Goal: Information Seeking & Learning: Learn about a topic

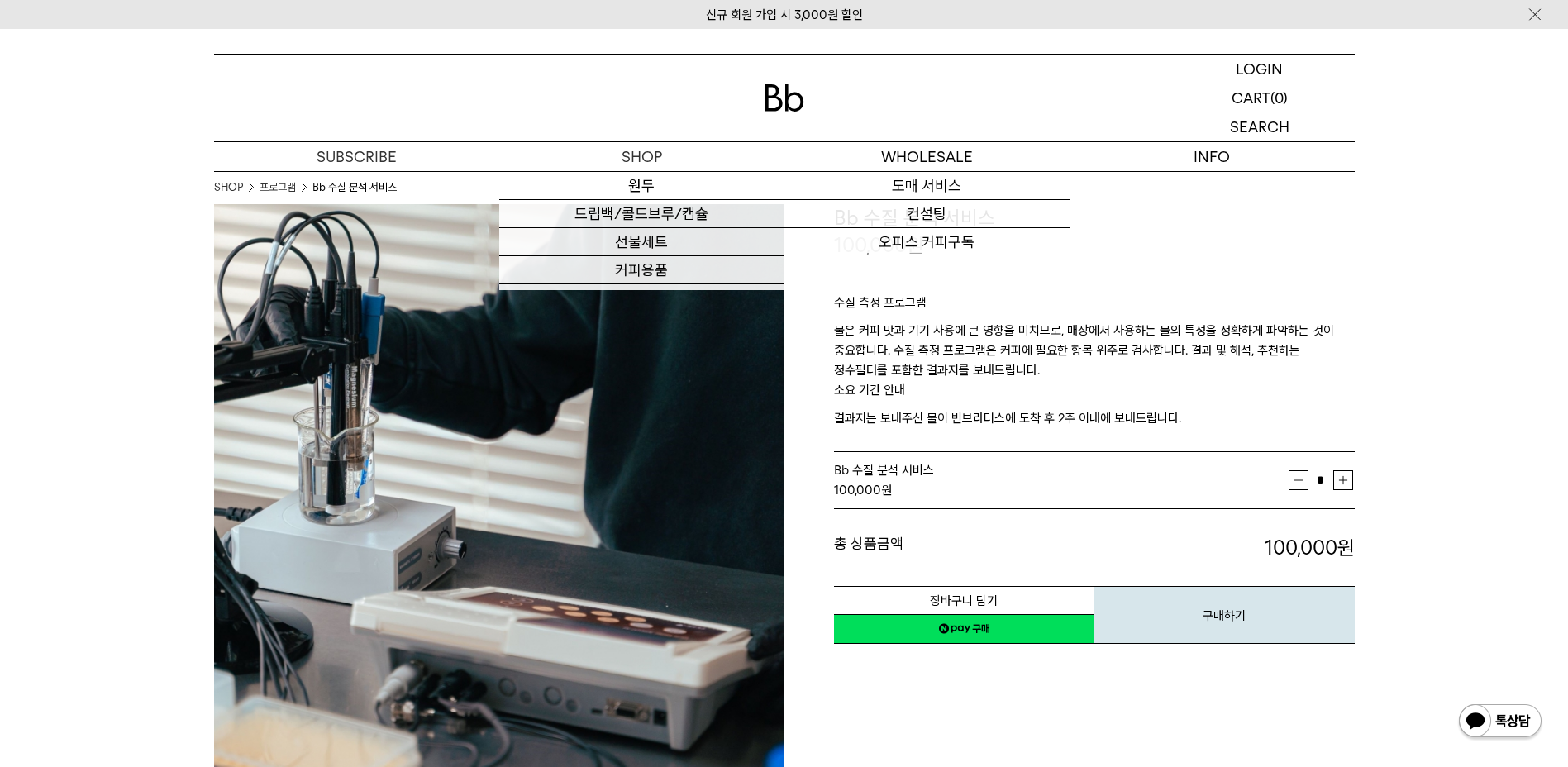
click at [795, 115] on div at bounding box center [784, 97] width 1141 height 86
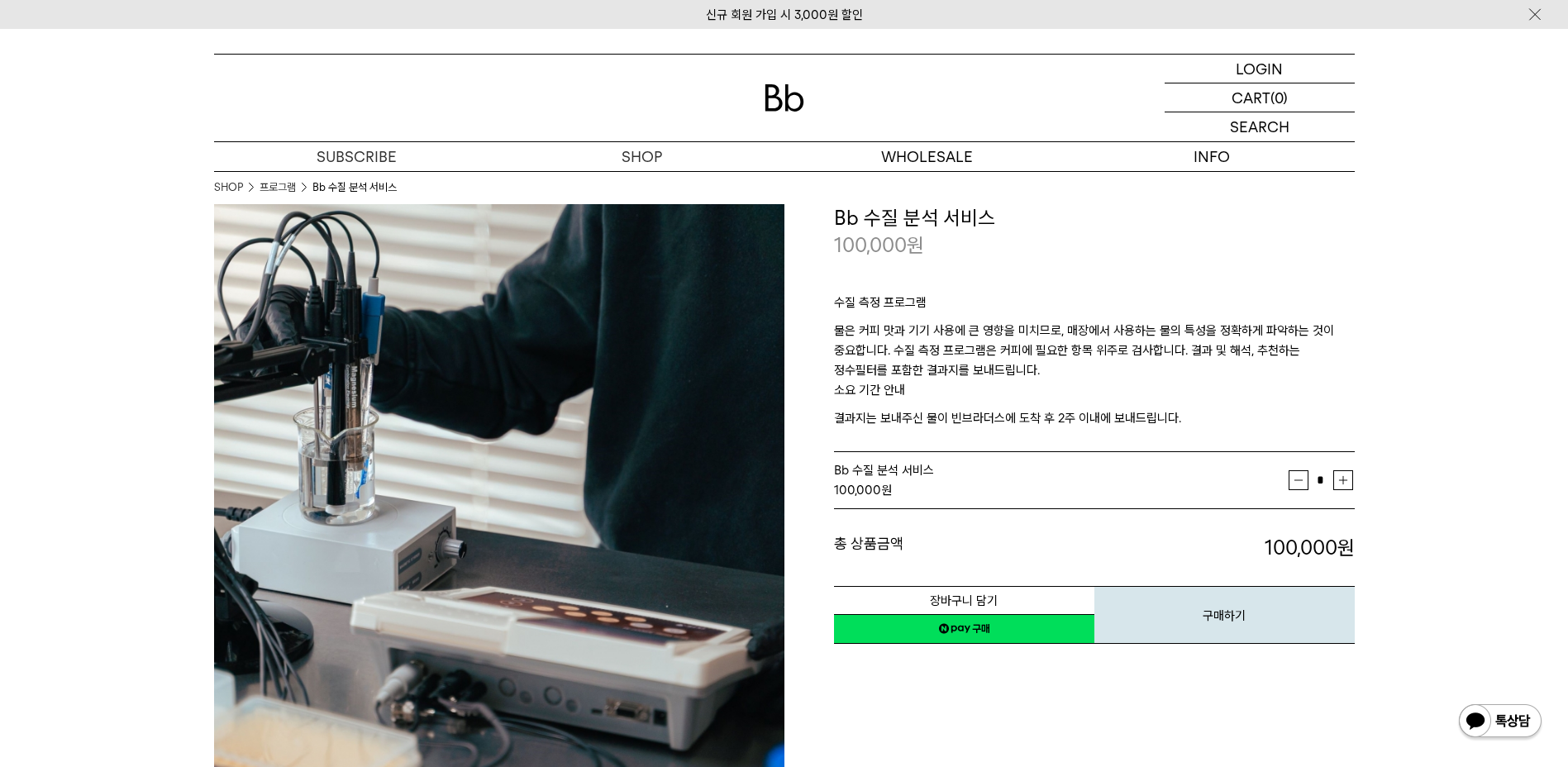
click at [783, 98] on img at bounding box center [784, 98] width 39 height 27
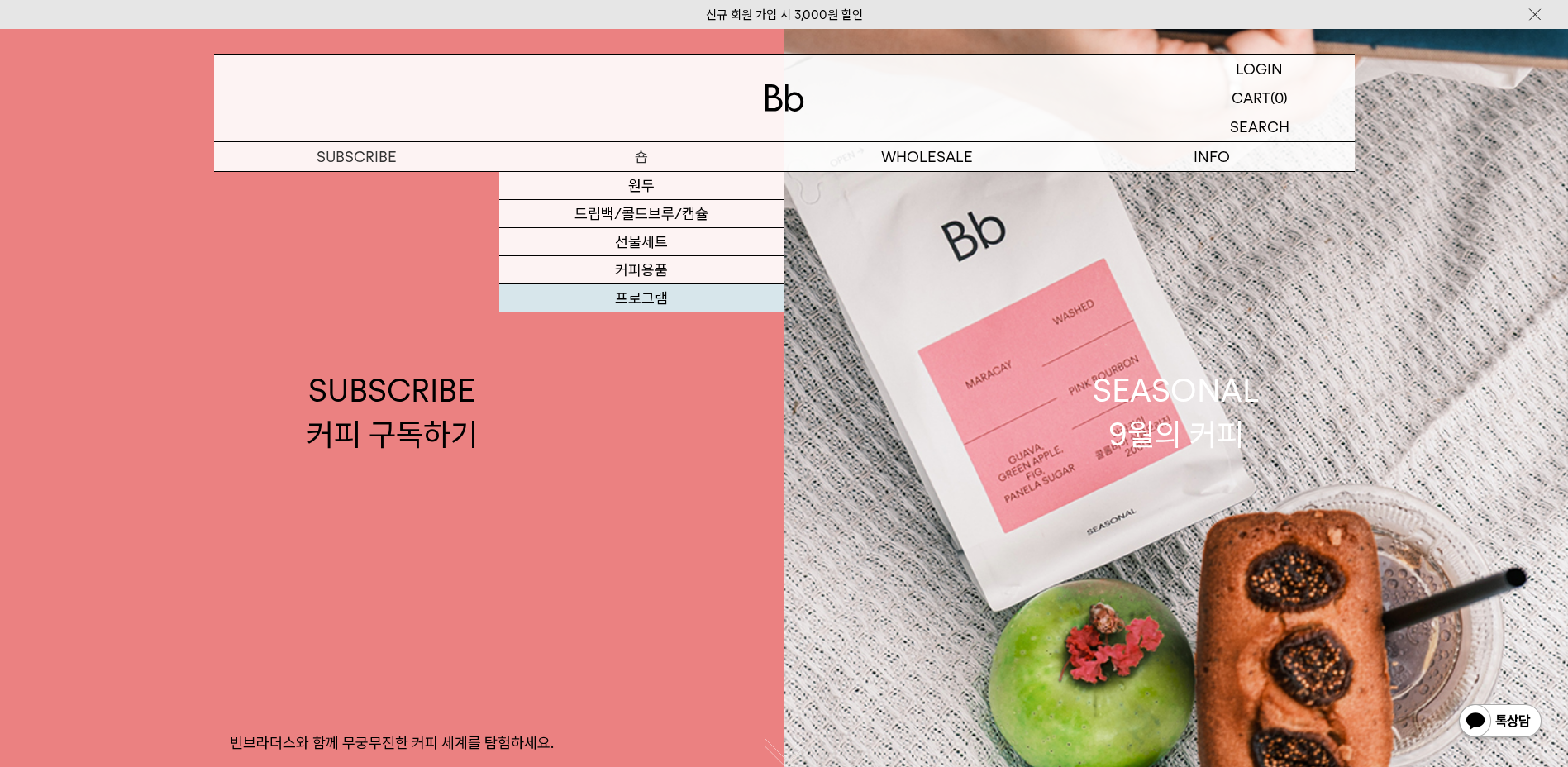
click at [675, 289] on link "프로그램" at bounding box center [642, 298] width 285 height 28
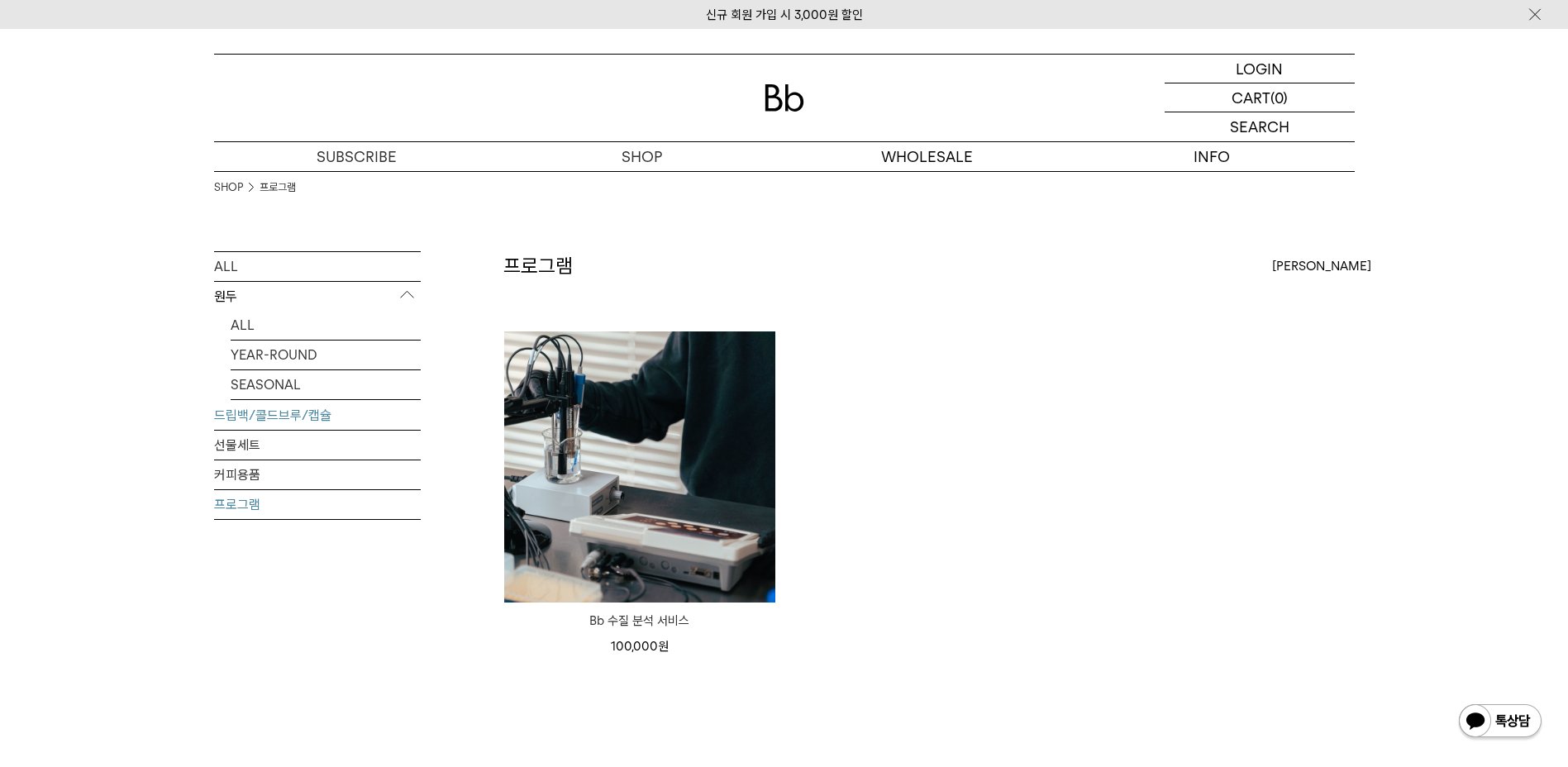
click at [327, 410] on link "드립백/콜드브루/캡슐" at bounding box center [317, 415] width 207 height 29
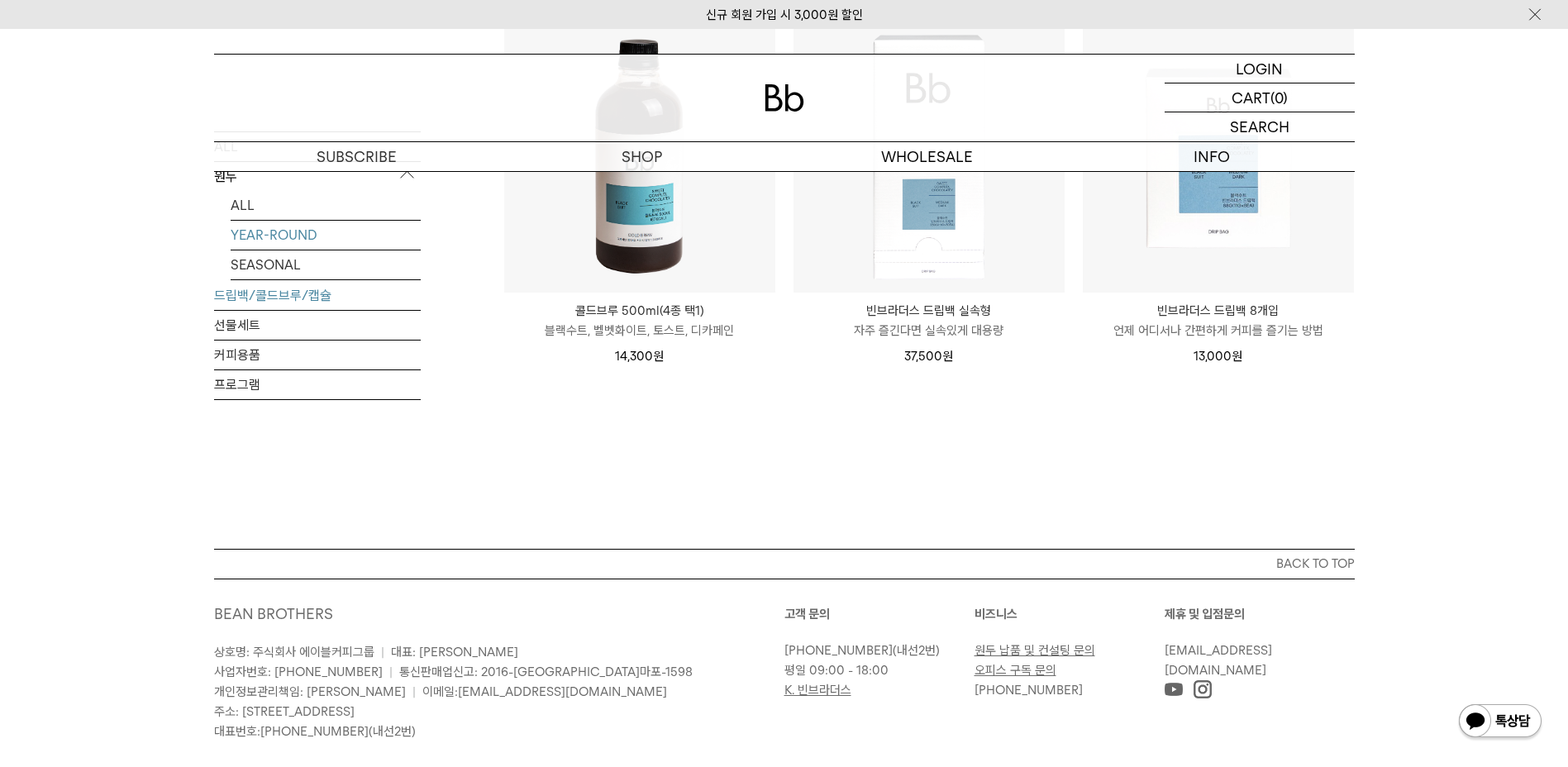
scroll to position [727, 0]
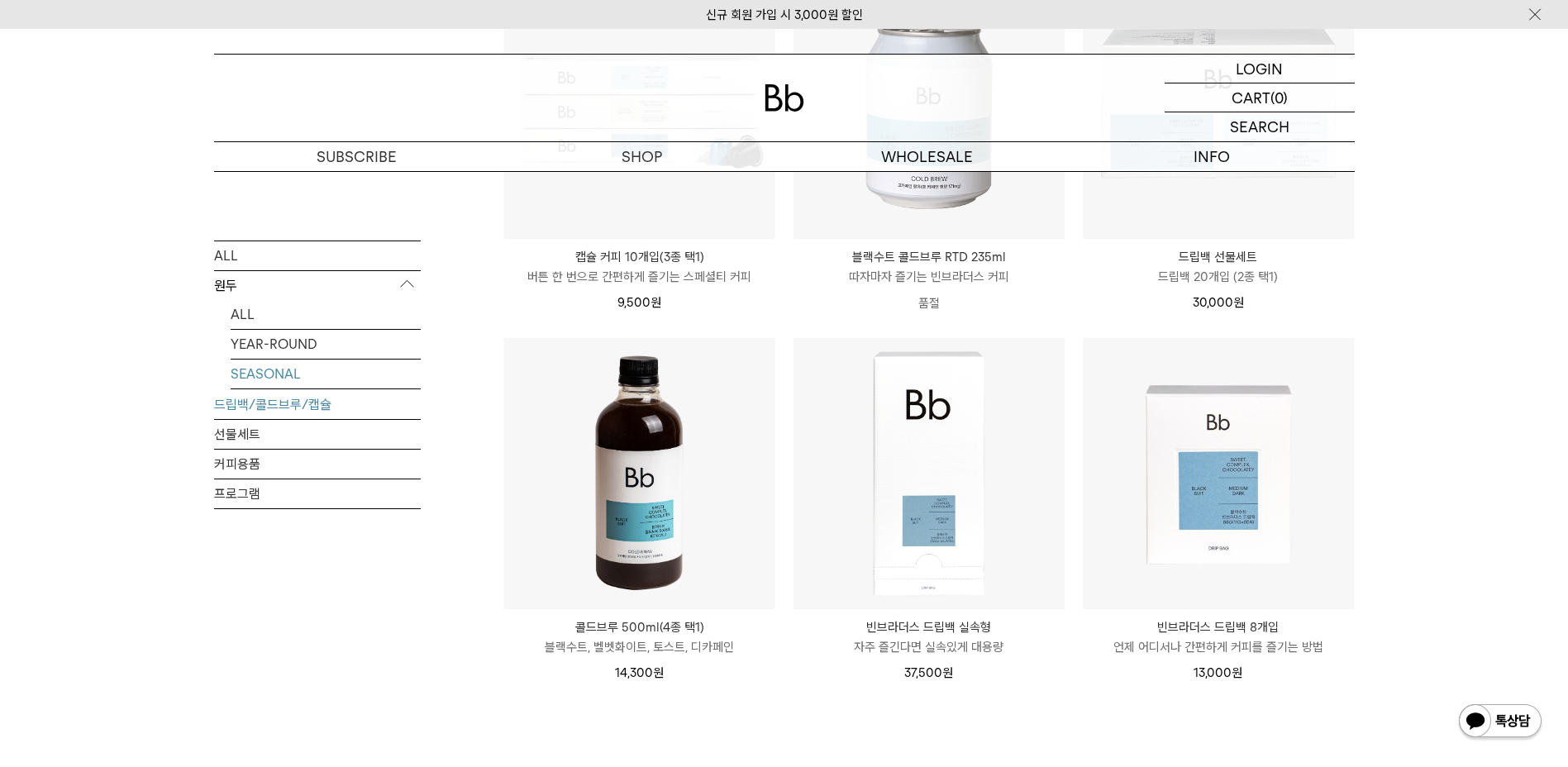
click at [328, 376] on link "SEASONAL" at bounding box center [326, 373] width 190 height 29
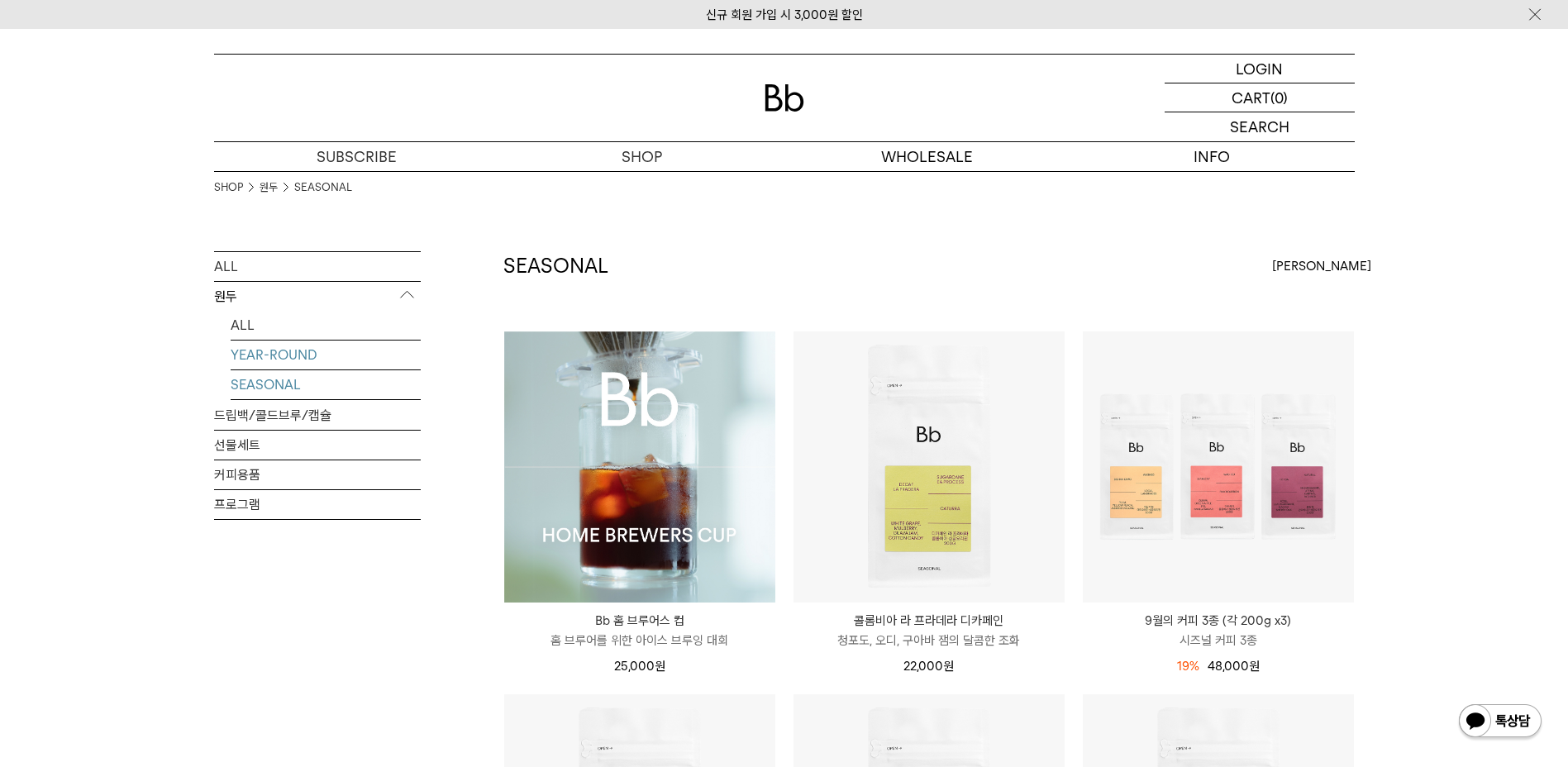
click at [253, 349] on link "YEAR-ROUND" at bounding box center [326, 355] width 190 height 29
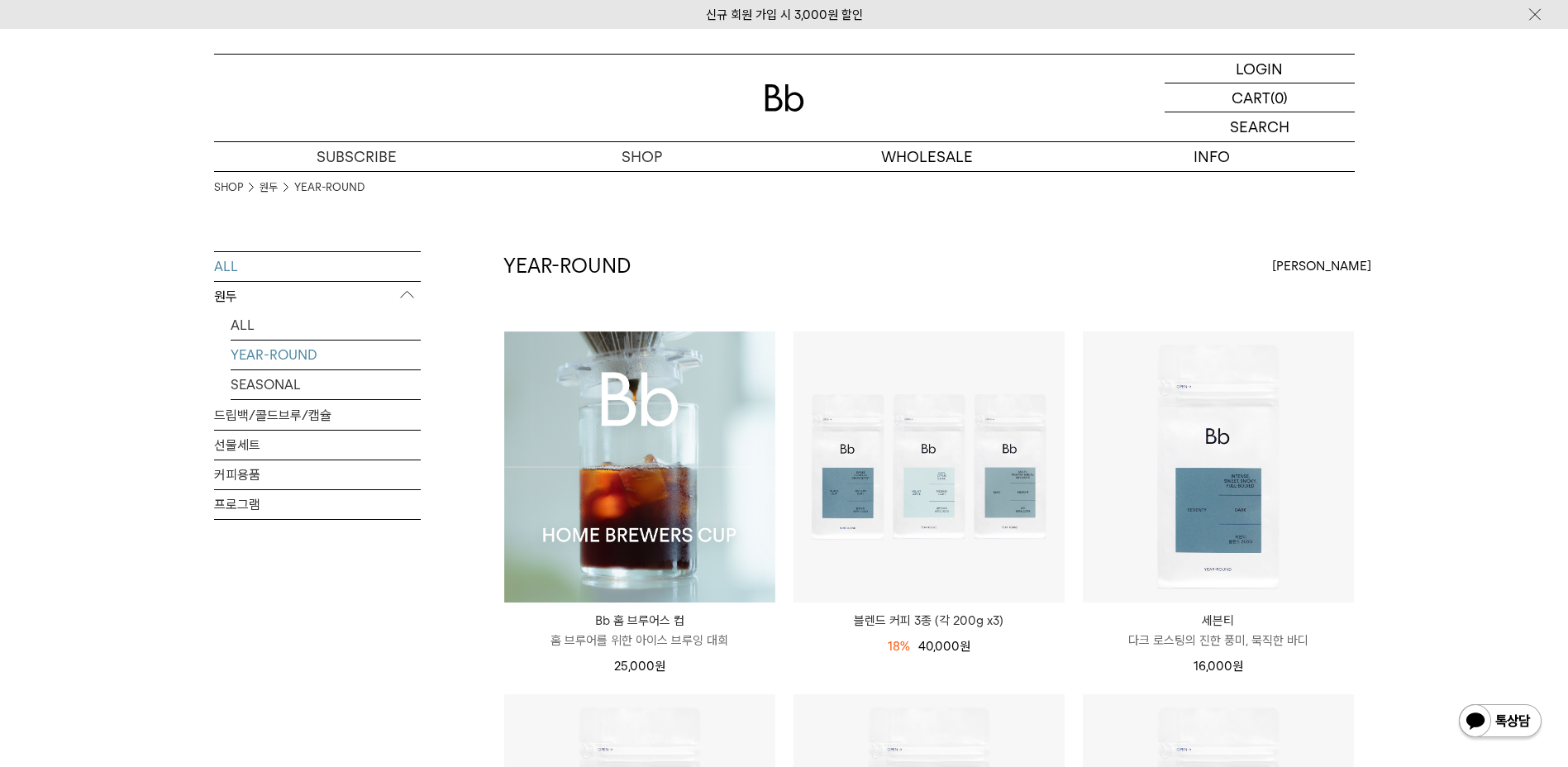
click at [308, 273] on link "ALL" at bounding box center [317, 266] width 207 height 29
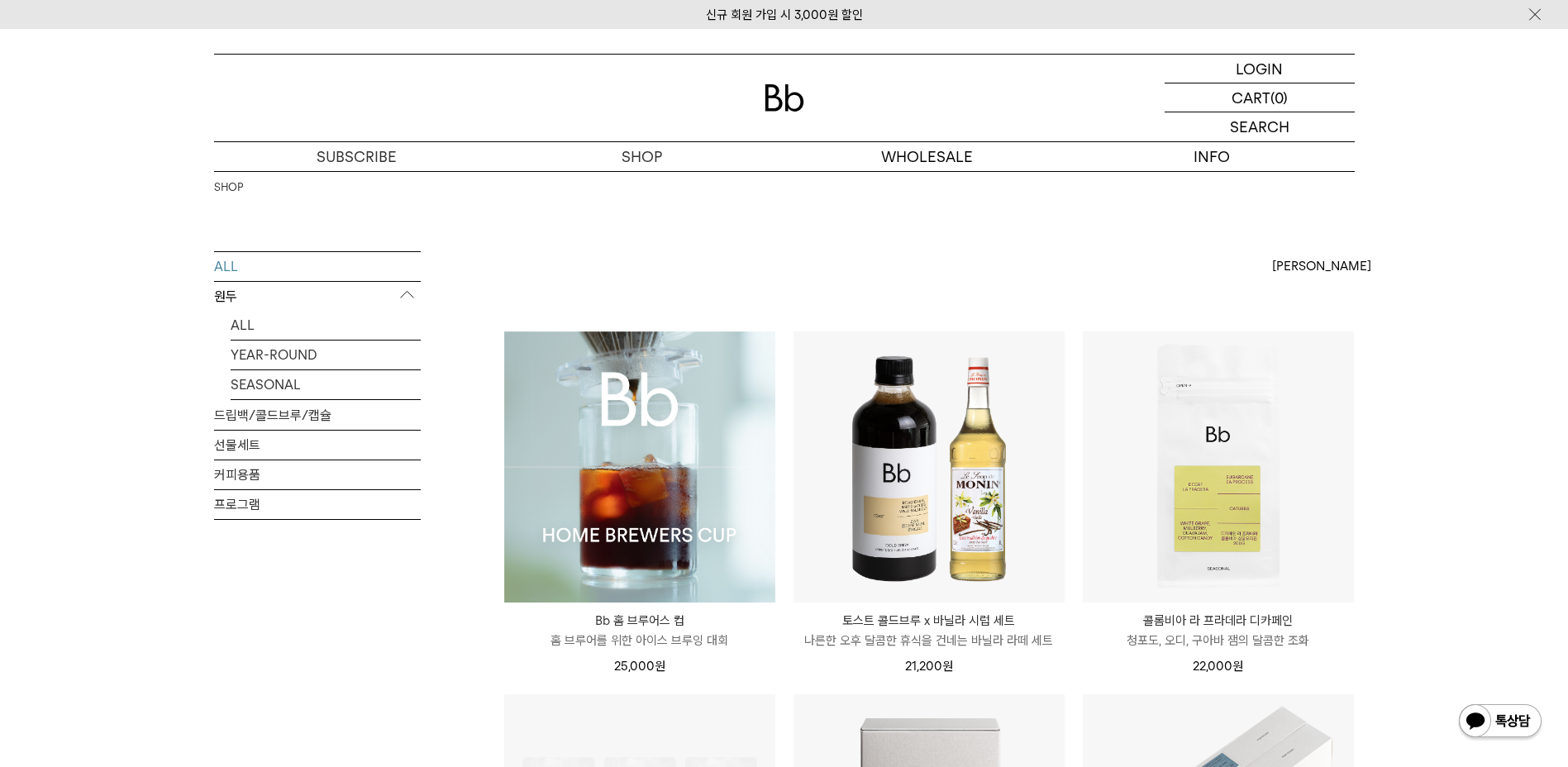
click at [1310, 260] on div "최신순" at bounding box center [1313, 266] width 83 height 30
click at [1286, 328] on label "인기순" at bounding box center [1289, 326] width 36 height 15
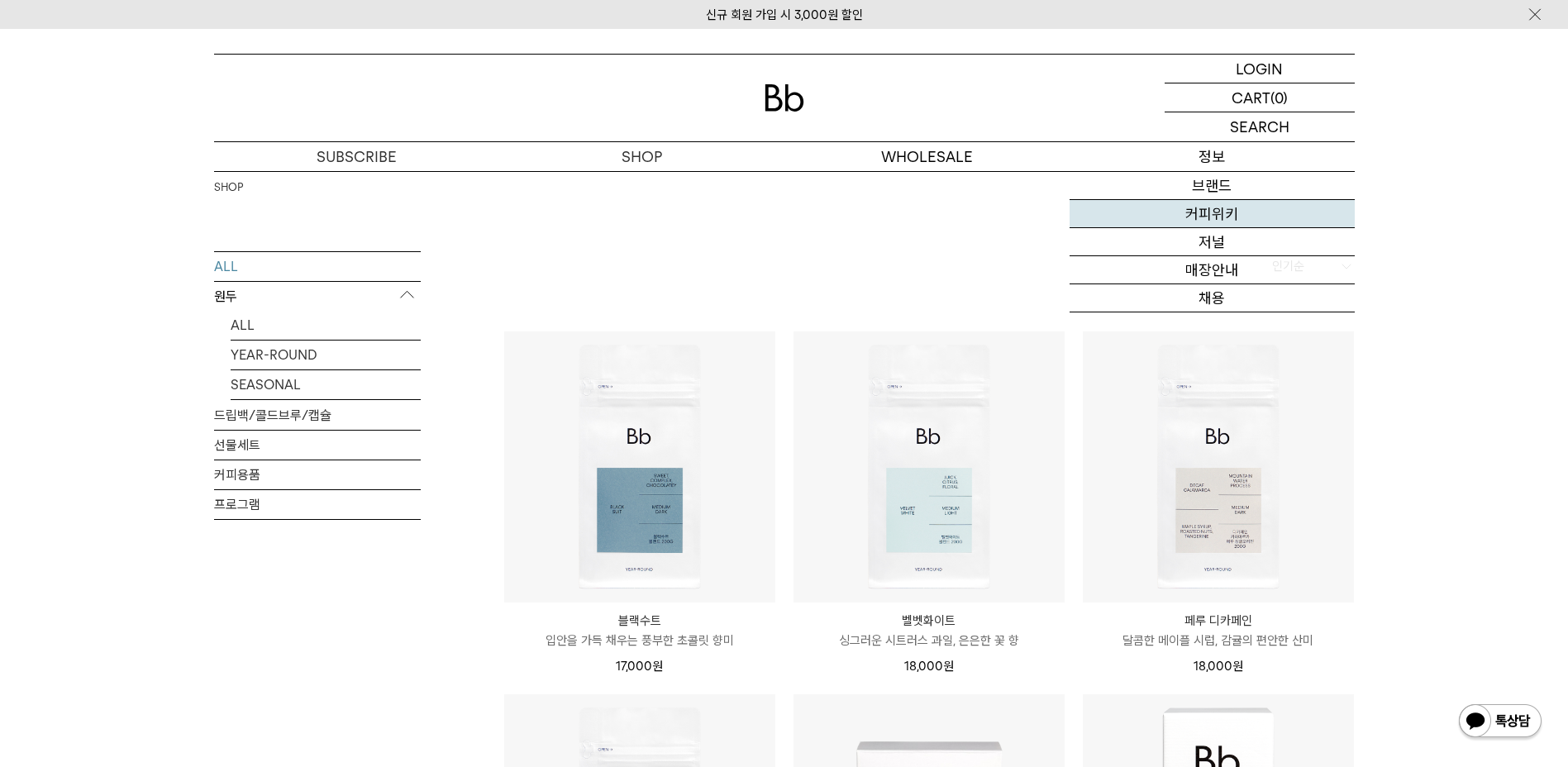
click at [1225, 212] on link "커피위키" at bounding box center [1212, 214] width 285 height 28
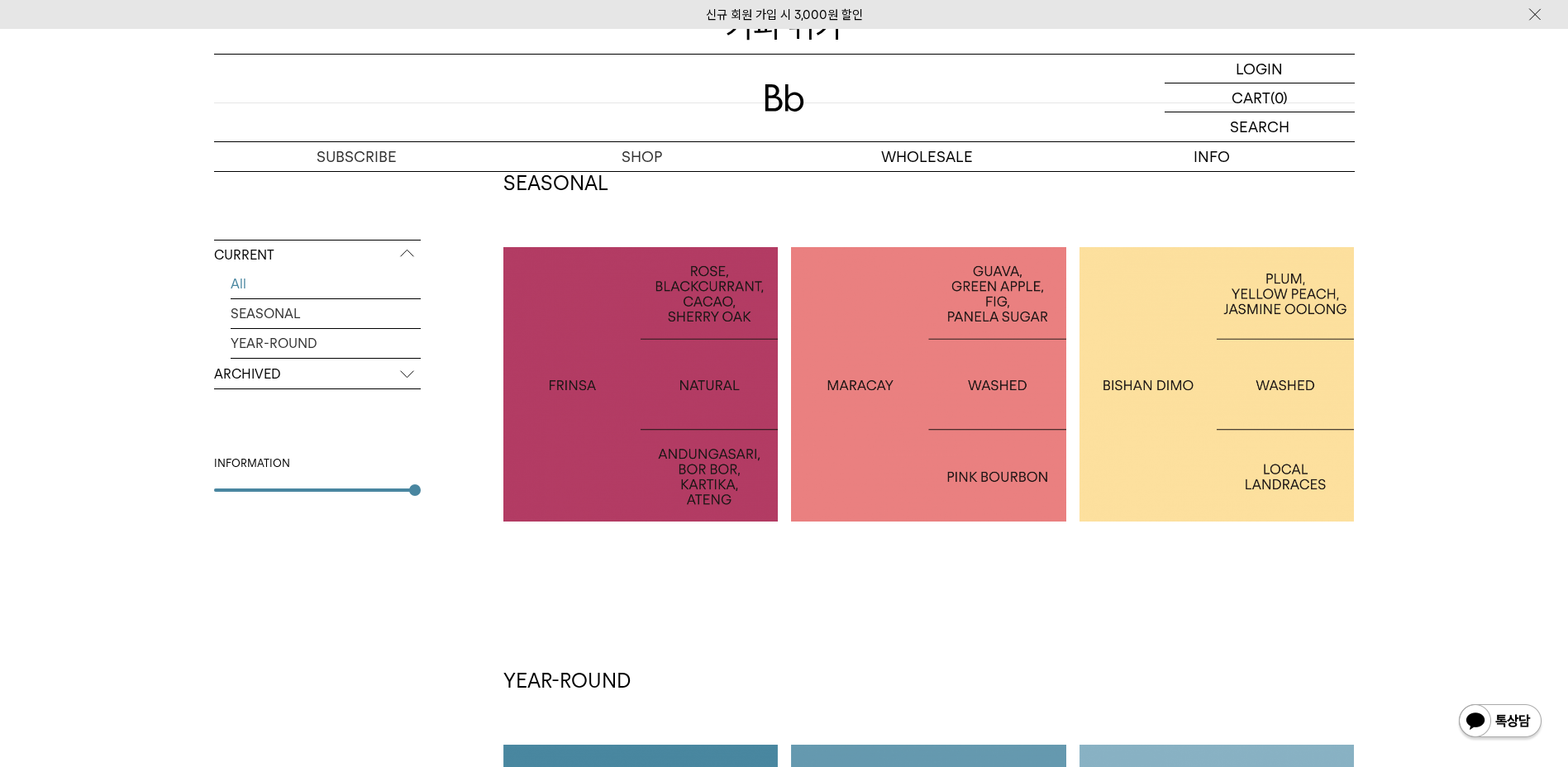
scroll to position [330, 0]
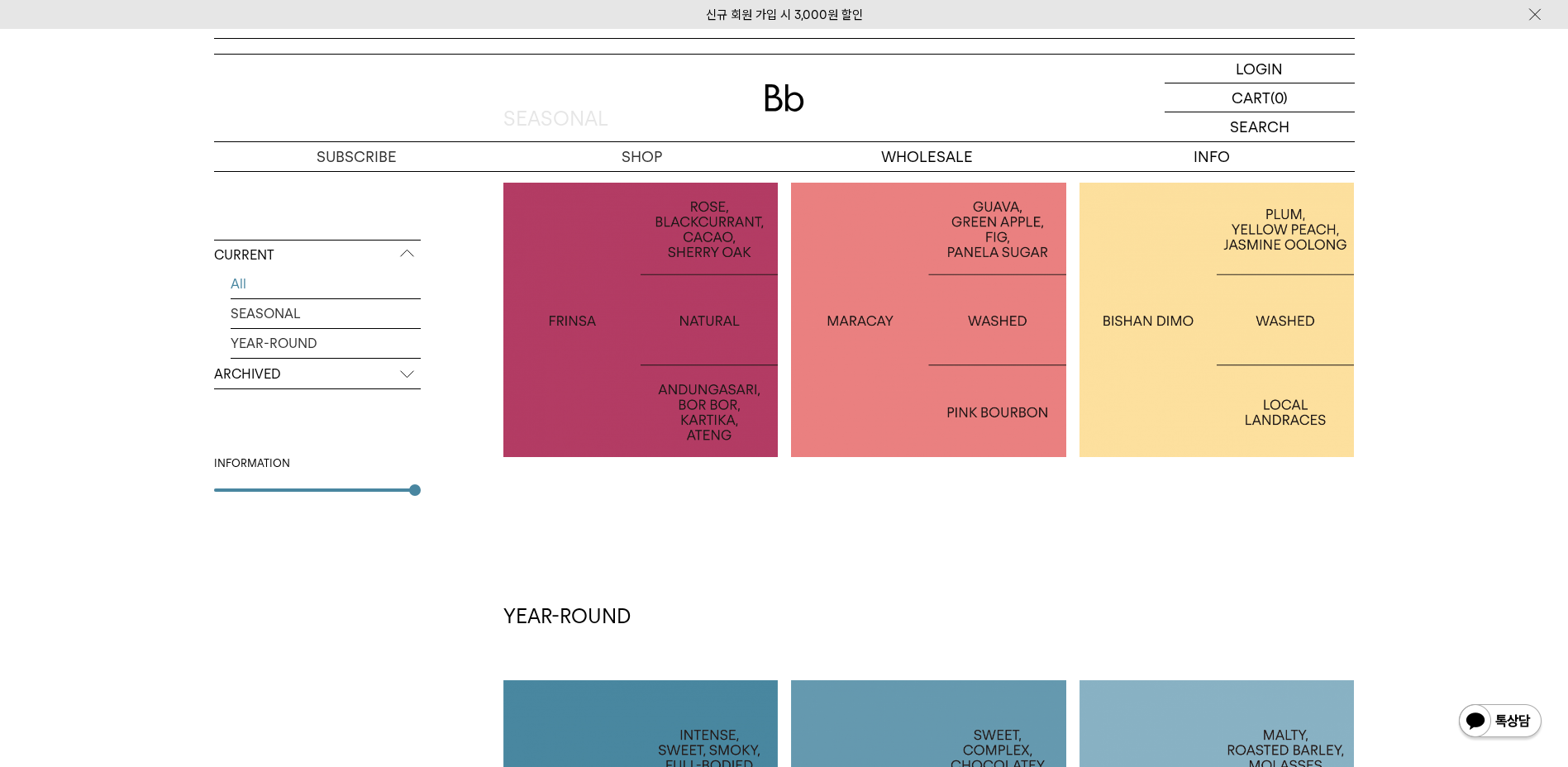
click at [872, 307] on div at bounding box center [929, 320] width 275 height 275
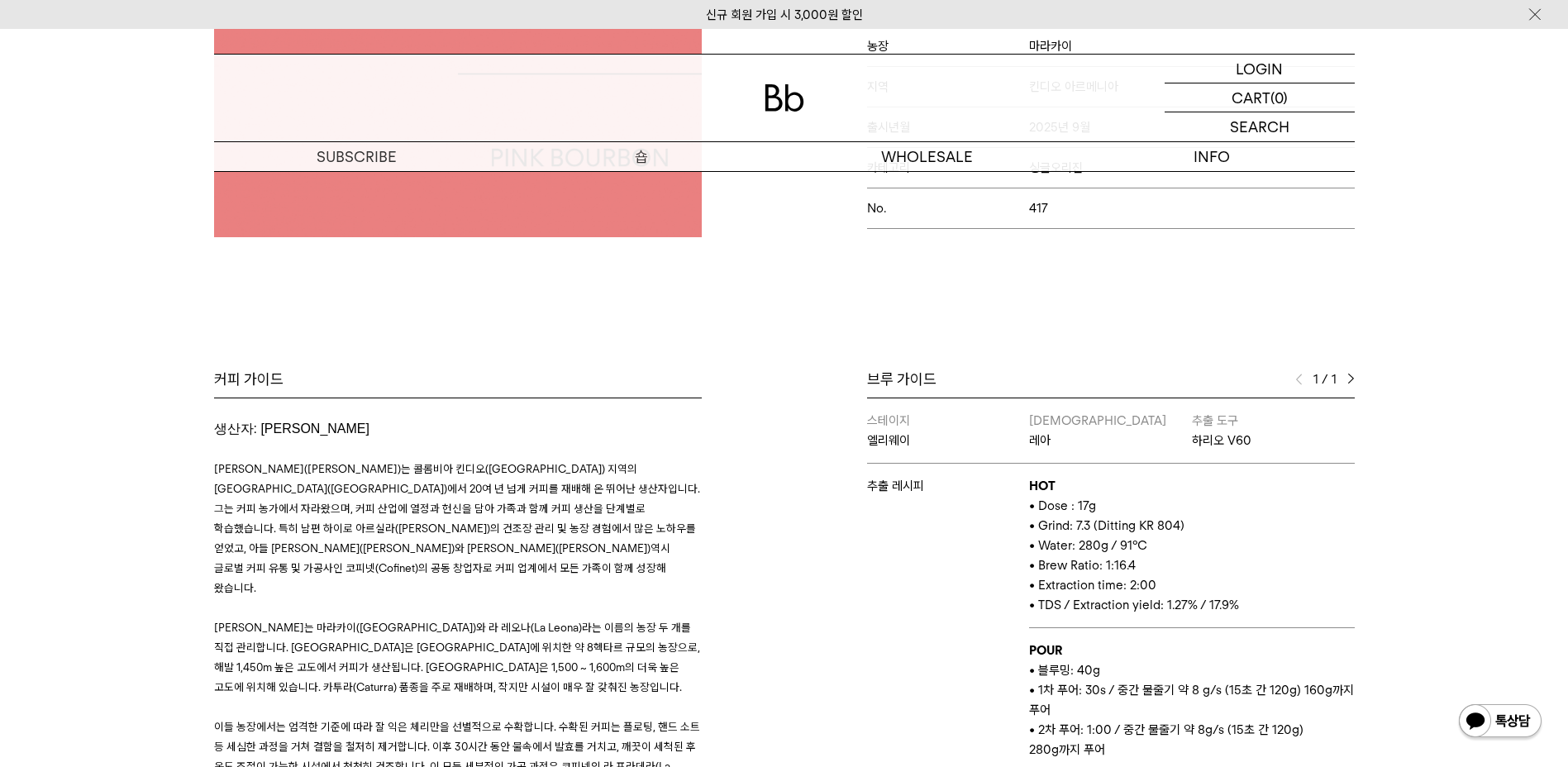
scroll to position [744, 0]
